Goal: Information Seeking & Learning: Learn about a topic

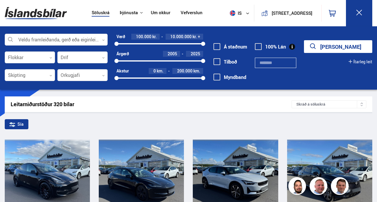
click at [156, 13] on link "Um okkur" at bounding box center [161, 13] width 20 height 6
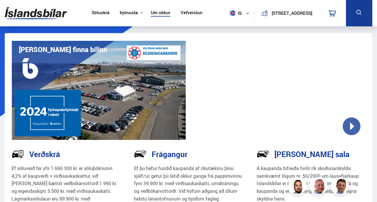
click at [94, 14] on link "Söluskrá" at bounding box center [101, 13] width 18 height 6
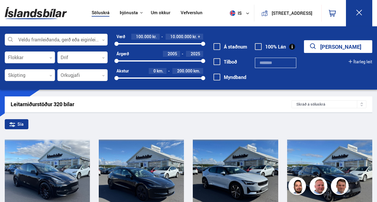
click at [86, 39] on div at bounding box center [56, 40] width 103 height 12
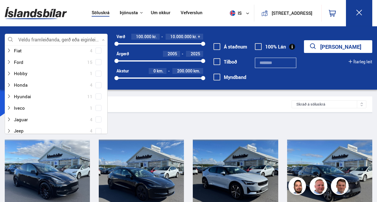
scroll to position [86, 0]
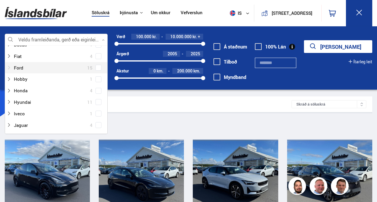
click at [13, 67] on div at bounding box center [51, 68] width 88 height 9
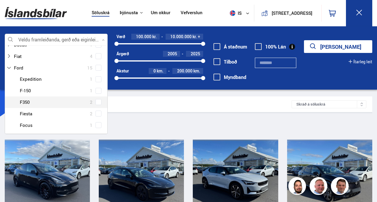
click at [25, 103] on div at bounding box center [62, 102] width 88 height 9
click at [97, 103] on span at bounding box center [98, 102] width 2 height 2
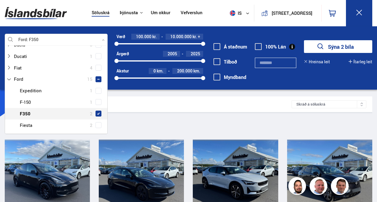
scroll to position [97, 0]
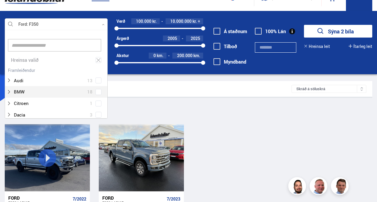
scroll to position [95, 0]
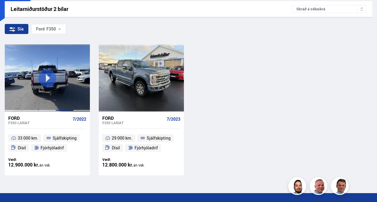
click at [66, 89] on div at bounding box center [64, 77] width 17 height 67
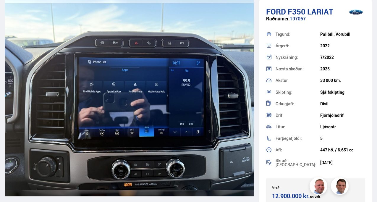
scroll to position [6509, 0]
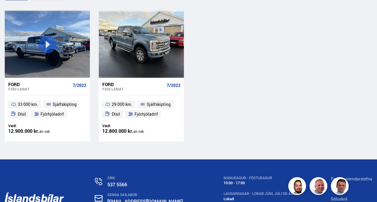
scroll to position [129, 0]
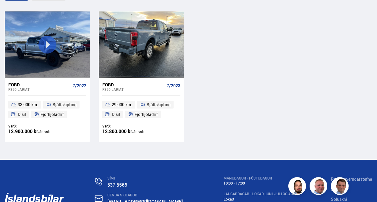
click at [138, 40] on div at bounding box center [141, 44] width 17 height 67
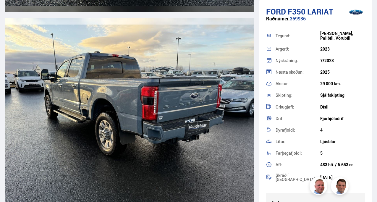
scroll to position [1628, 0]
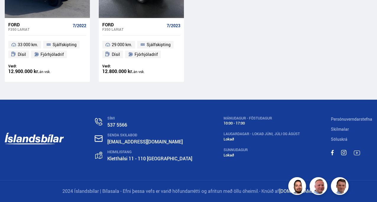
scroll to position [189, 0]
